Goal: Task Accomplishment & Management: Manage account settings

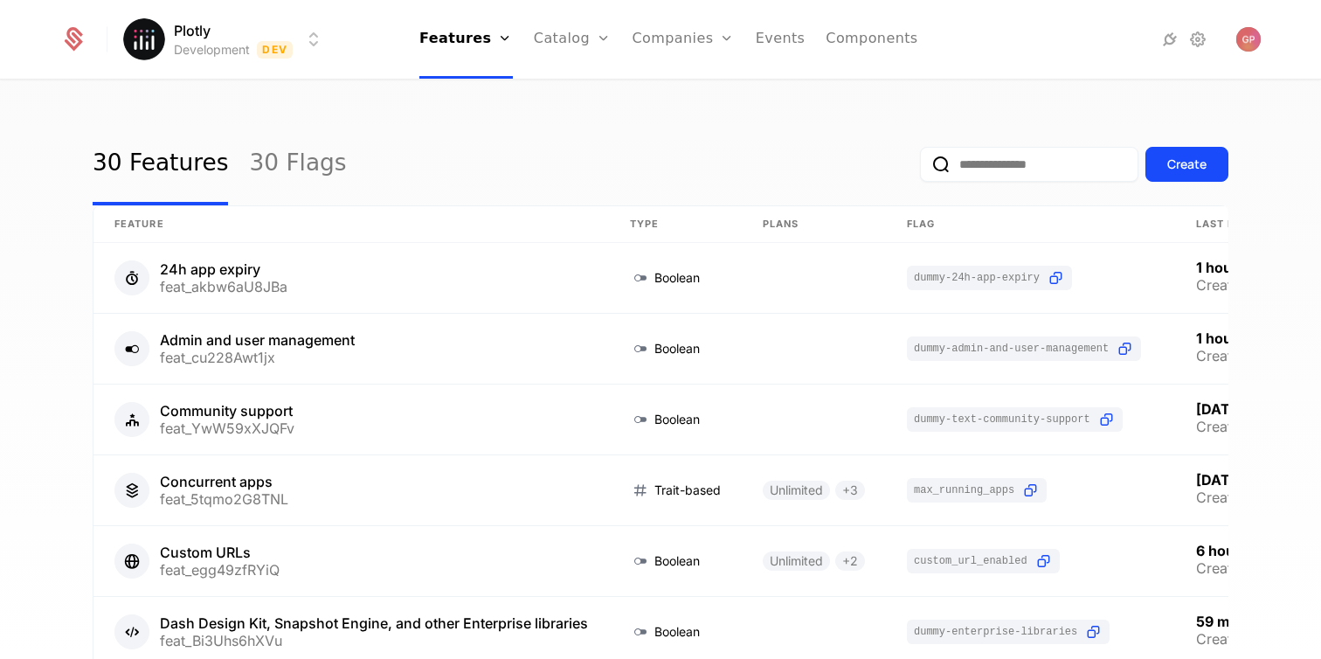
click at [302, 39] on html "Plotly Development Dev Features Features Flags Catalog Plans Add Ons Credits Co…" at bounding box center [660, 329] width 1321 height 659
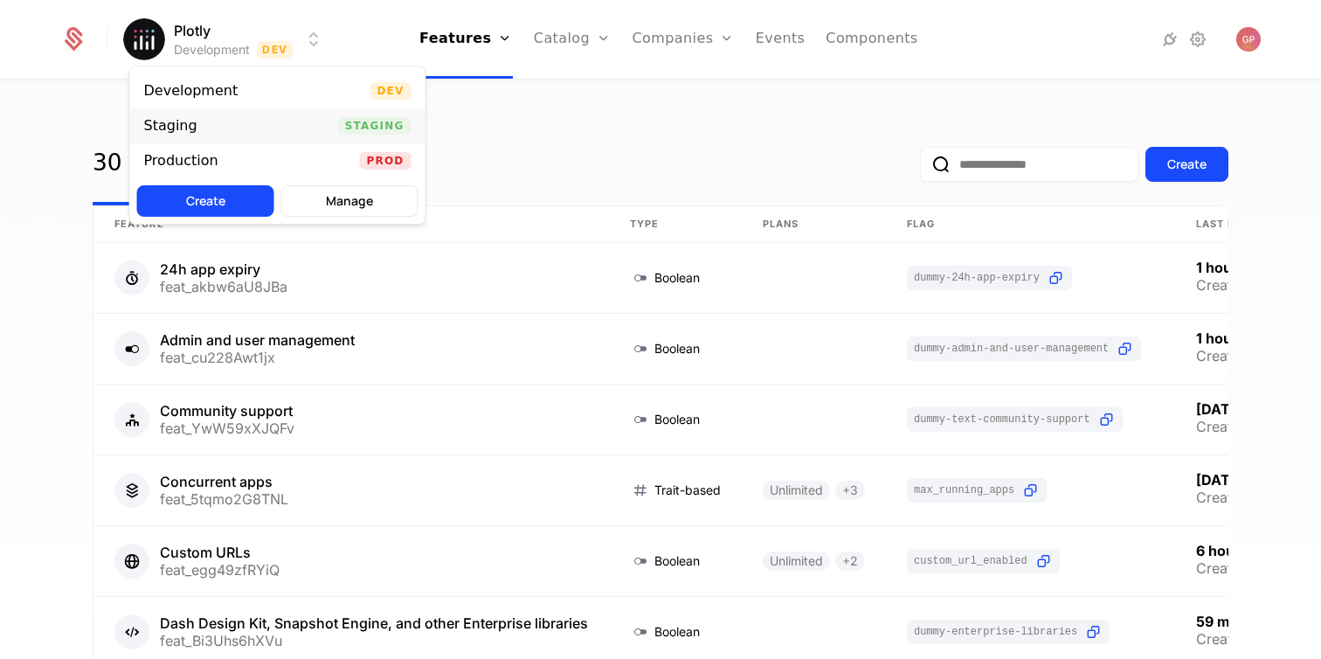
click at [258, 117] on div "Staging Staging" at bounding box center [277, 125] width 295 height 35
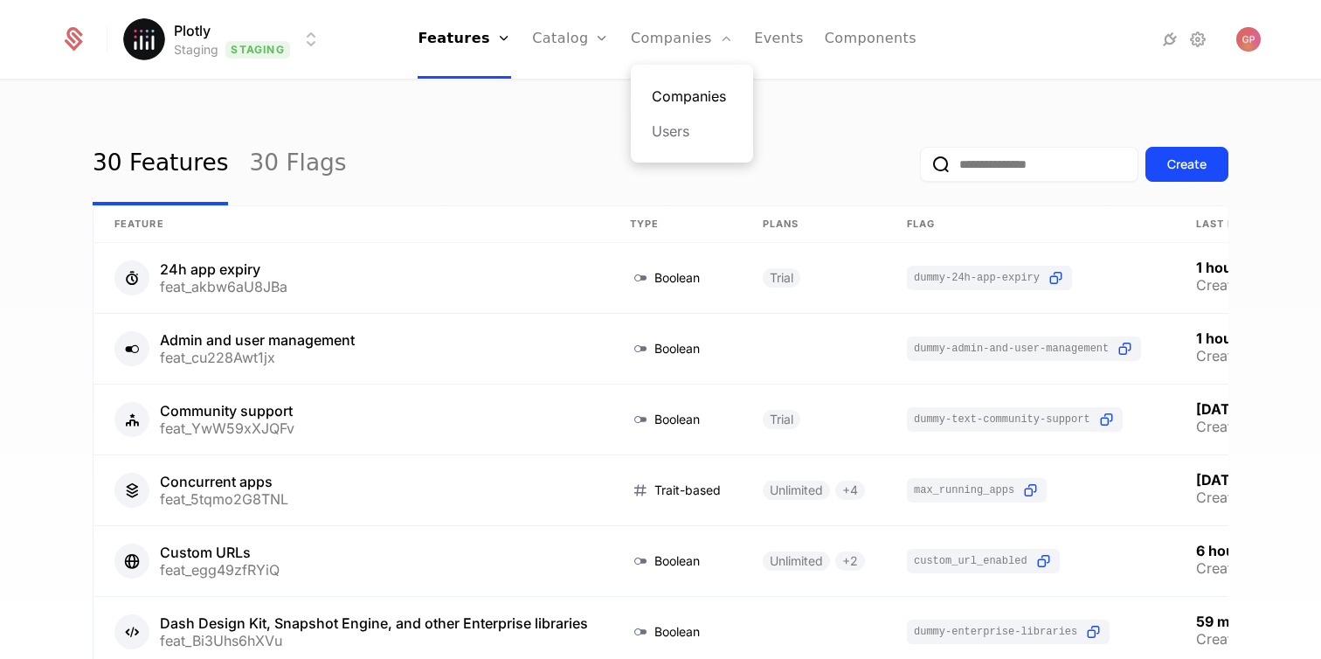
click at [659, 89] on link "Companies" at bounding box center [692, 96] width 80 height 21
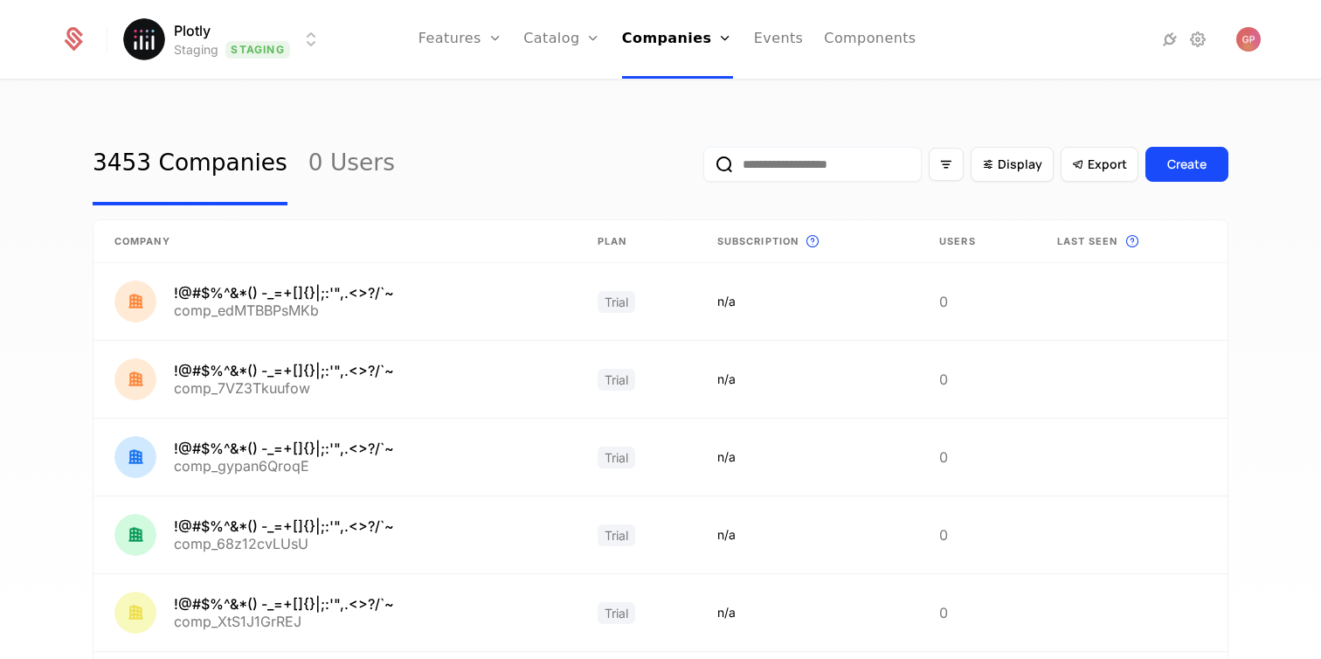
click at [841, 169] on input "email" at bounding box center [812, 164] width 218 height 35
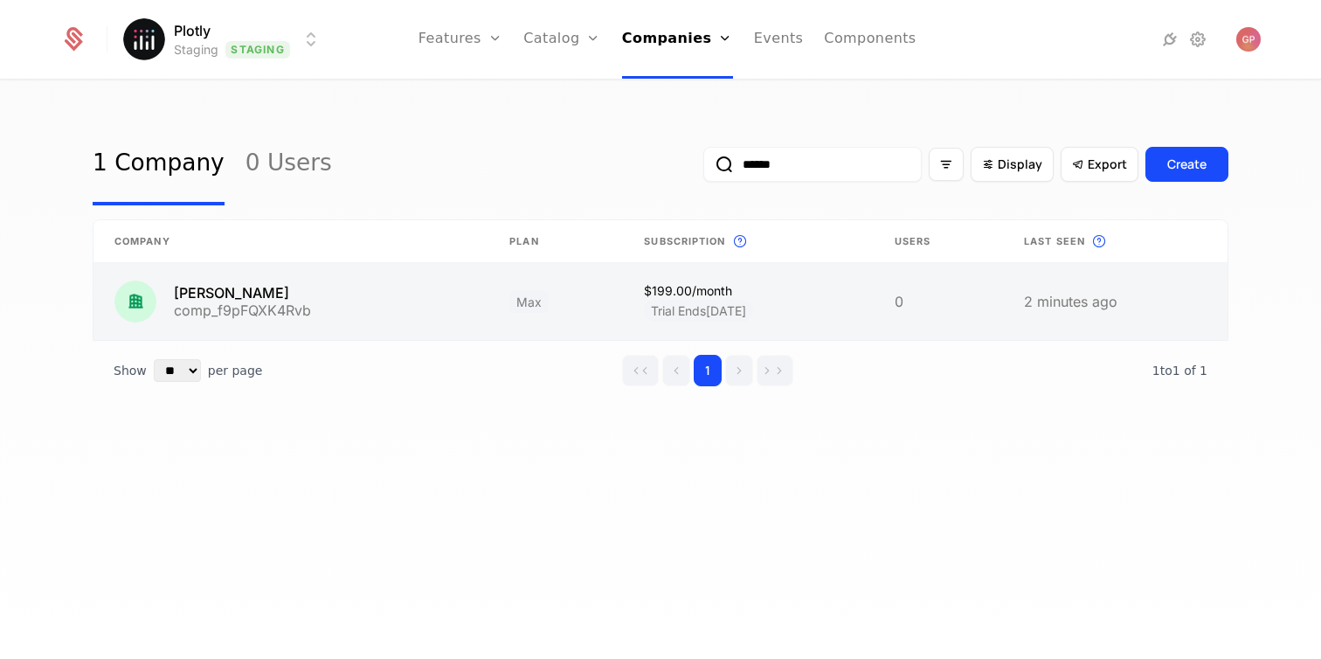
type input "******"
click at [300, 306] on link at bounding box center [290, 301] width 395 height 77
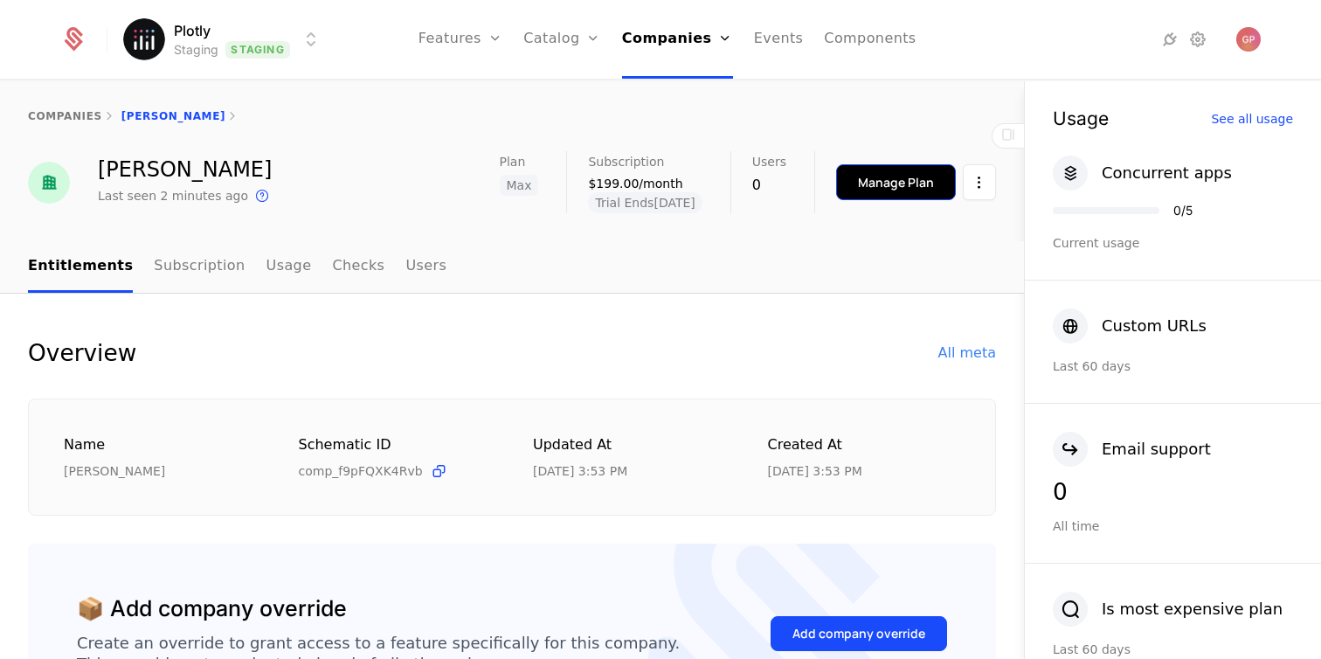
click at [856, 180] on button "Manage Plan" at bounding box center [896, 182] width 120 height 36
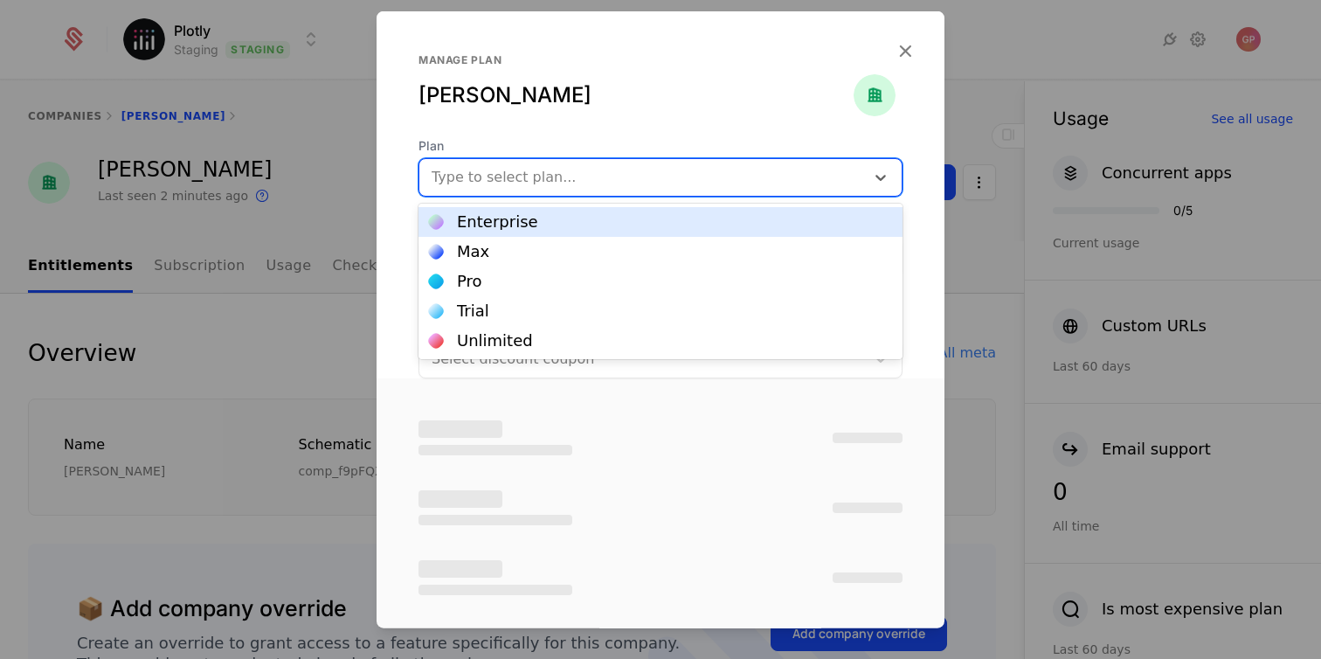
click at [751, 180] on div at bounding box center [642, 177] width 421 height 24
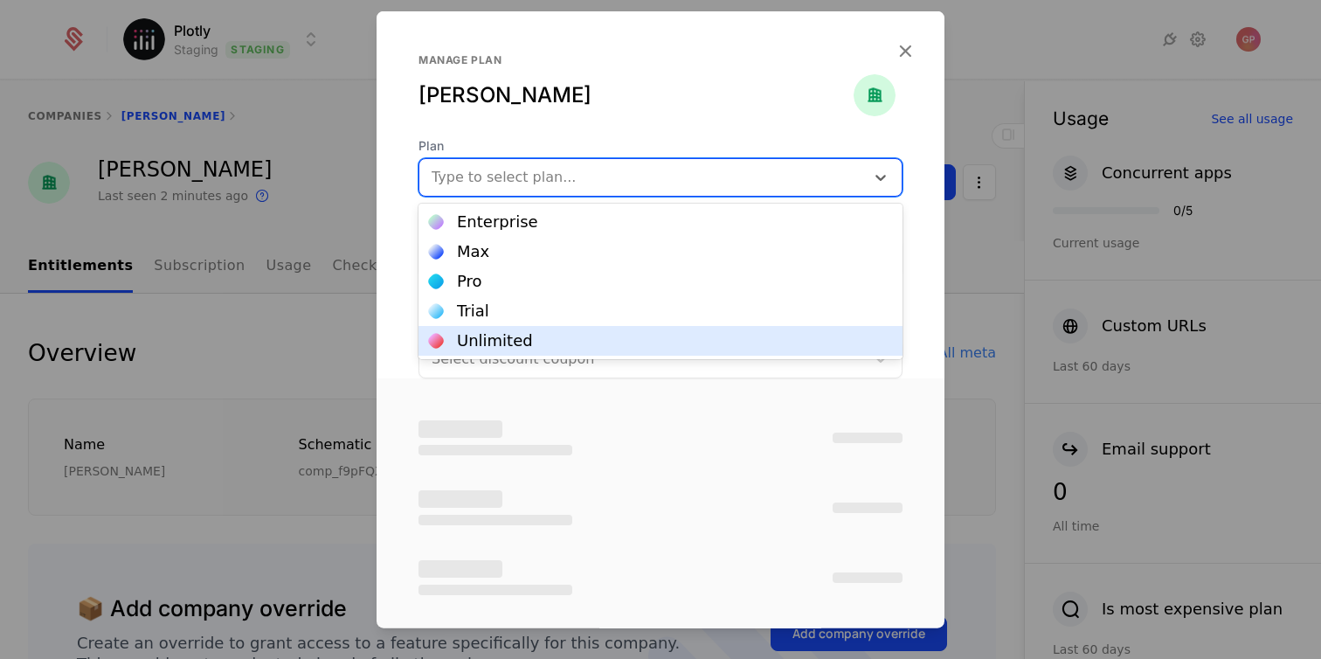
click at [660, 339] on div "Unlimited" at bounding box center [660, 341] width 463 height 16
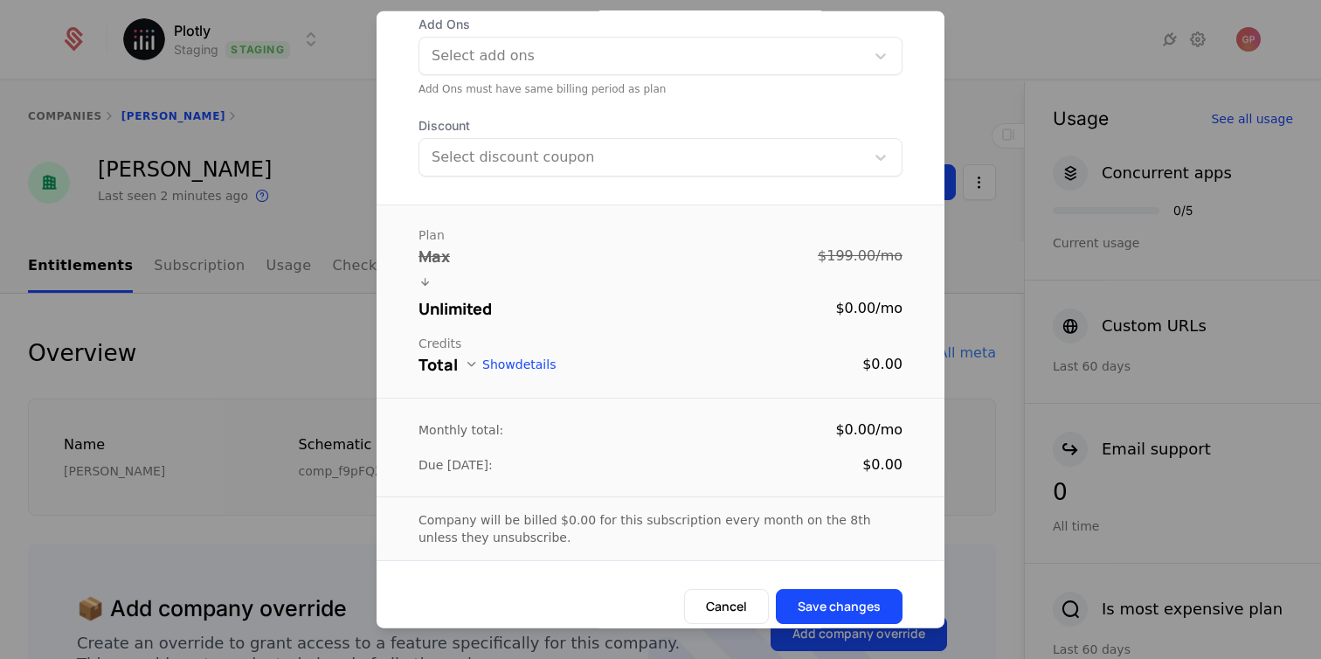
scroll to position [218, 0]
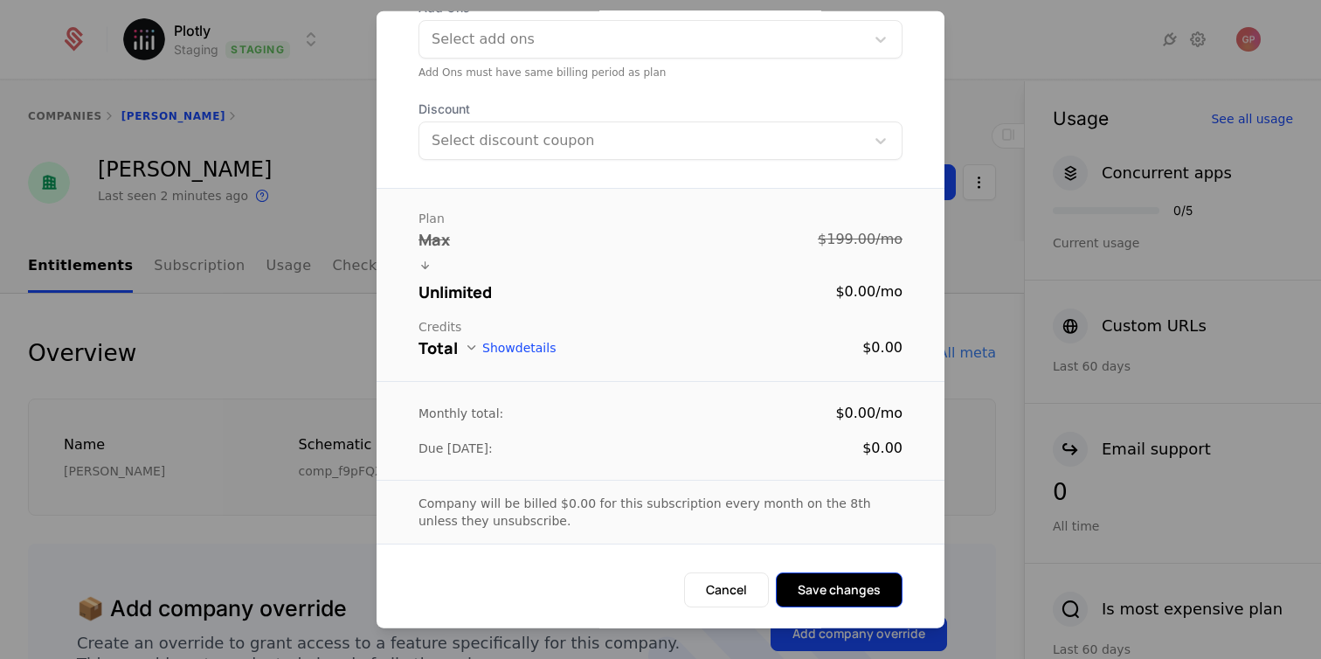
click at [868, 584] on button "Save changes" at bounding box center [839, 589] width 127 height 35
